Goal: Entertainment & Leisure: Consume media (video, audio)

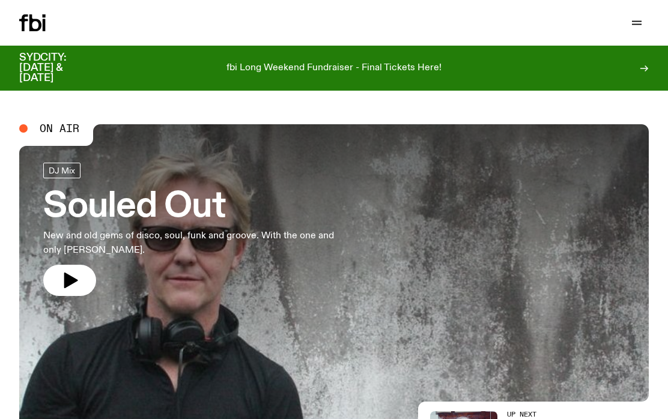
click at [75, 279] on icon "button" at bounding box center [71, 281] width 14 height 16
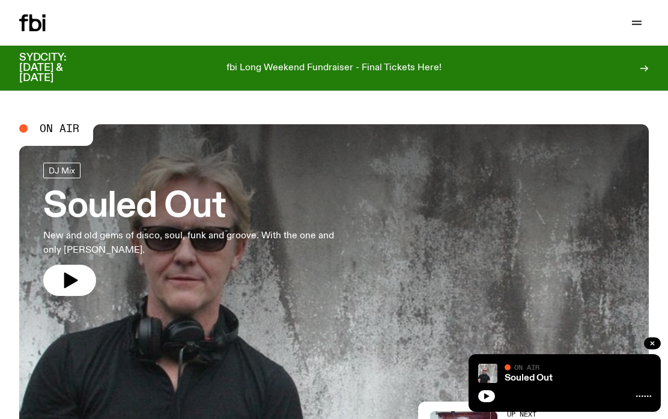
click at [68, 277] on icon "button" at bounding box center [71, 281] width 14 height 16
click at [70, 273] on icon "button" at bounding box center [69, 280] width 19 height 19
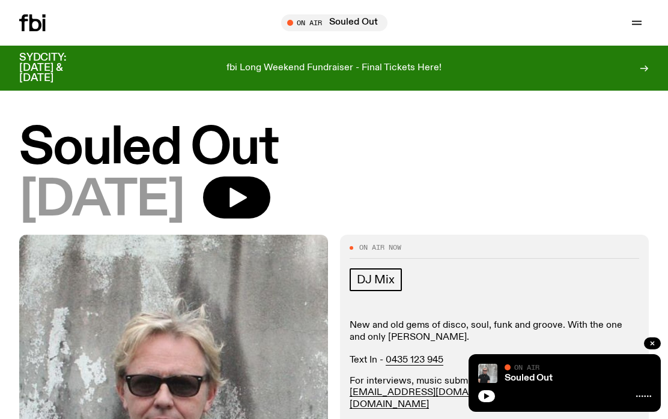
click at [34, 27] on icon at bounding box center [32, 22] width 26 height 17
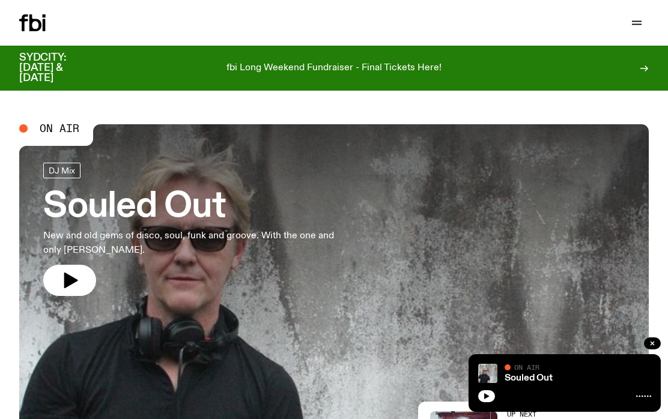
click at [63, 279] on icon "button" at bounding box center [69, 280] width 19 height 19
